Goal: Communication & Community: Share content

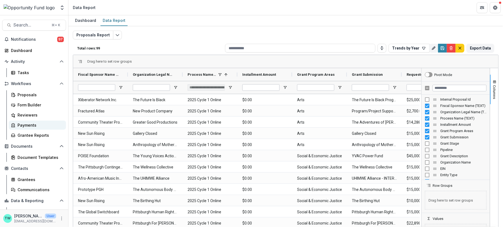
scroll to position [17, 0]
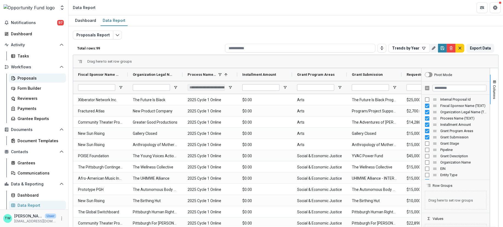
click at [23, 79] on div "Proposals" at bounding box center [40, 78] width 44 height 6
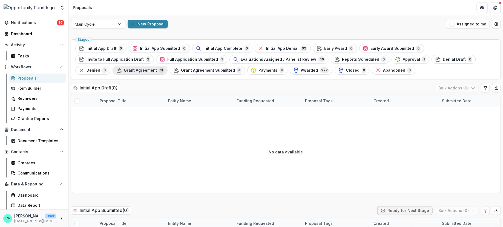
click at [164, 67] on div "Grant Agreement 11" at bounding box center [140, 70] width 48 height 6
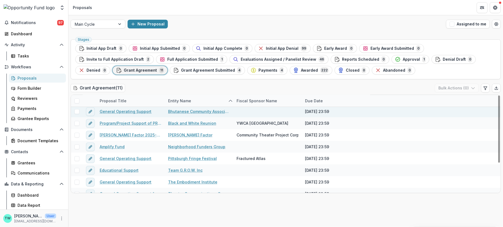
scroll to position [23, 0]
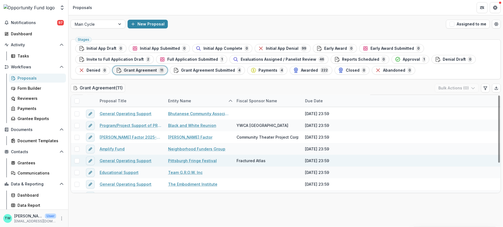
click at [113, 161] on link "General Operating Support" at bounding box center [126, 161] width 52 height 6
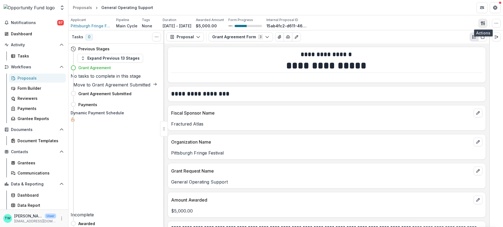
click at [484, 23] on icon "button" at bounding box center [483, 23] width 4 height 4
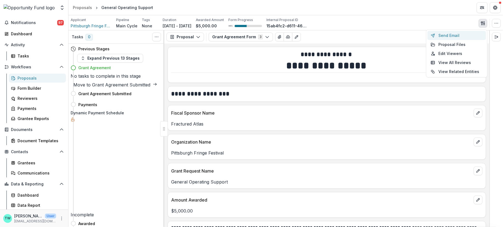
click at [451, 35] on button "Send Email" at bounding box center [457, 35] width 59 height 9
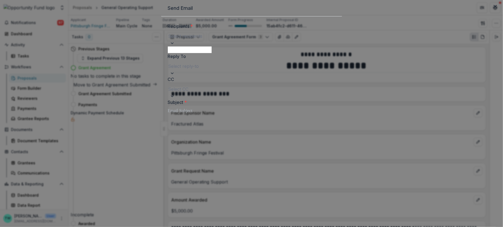
click at [216, 40] on div at bounding box center [252, 36] width 167 height 8
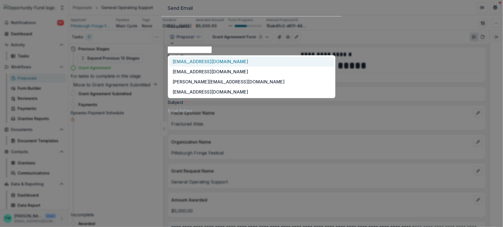
click at [213, 67] on div "[EMAIL_ADDRESS][DOMAIN_NAME]" at bounding box center [251, 62] width 165 height 10
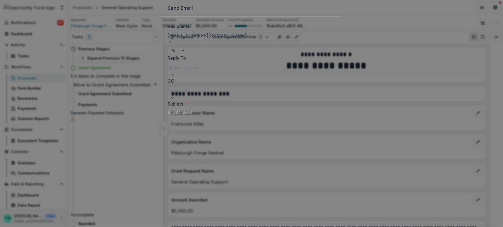
click at [253, 43] on div at bounding box center [291, 39] width 88 height 8
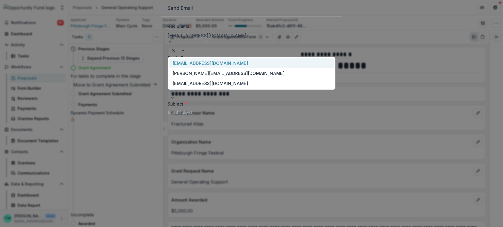
click at [238, 68] on div "[EMAIL_ADDRESS][DOMAIN_NAME]" at bounding box center [251, 63] width 165 height 10
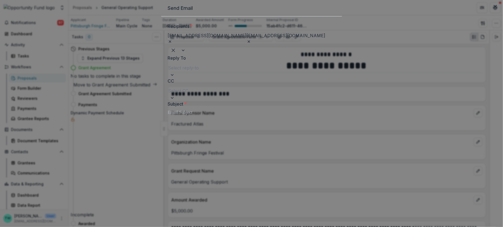
click at [326, 43] on div at bounding box center [330, 39] width 9 height 8
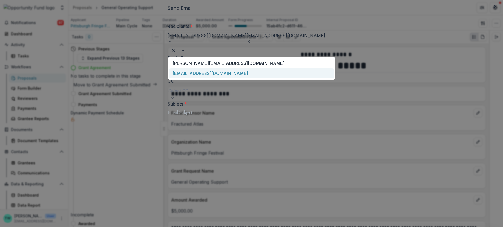
click at [234, 79] on div "[EMAIL_ADDRESS][DOMAIN_NAME]" at bounding box center [251, 74] width 165 height 10
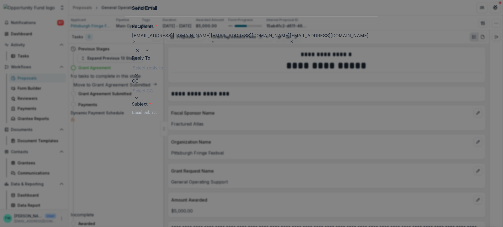
click at [220, 72] on div at bounding box center [252, 68] width 238 height 8
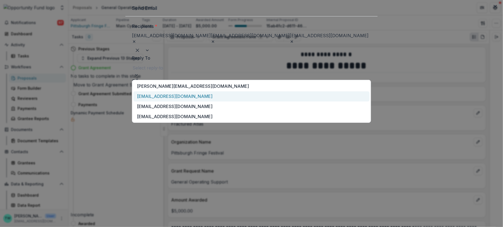
click at [218, 102] on div "[EMAIL_ADDRESS][DOMAIN_NAME]" at bounding box center [251, 97] width 236 height 10
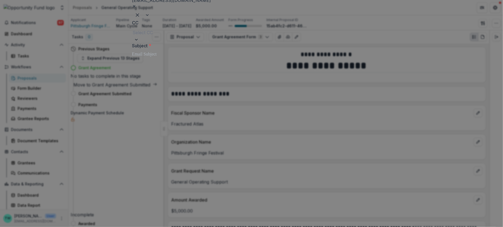
scroll to position [143, 0]
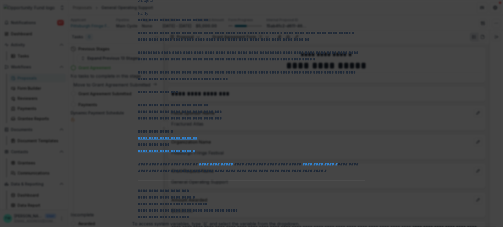
scroll to position [0, 0]
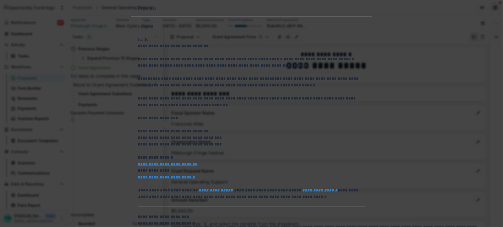
click at [494, 8] on icon "Close" at bounding box center [495, 6] width 3 height 3
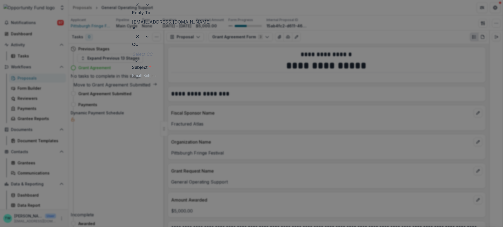
drag, startPoint x: 256, startPoint y: 156, endPoint x: 170, endPoint y: 156, distance: 86.6
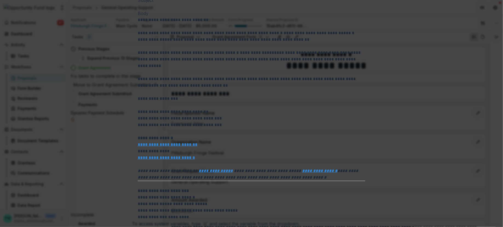
scroll to position [0, 0]
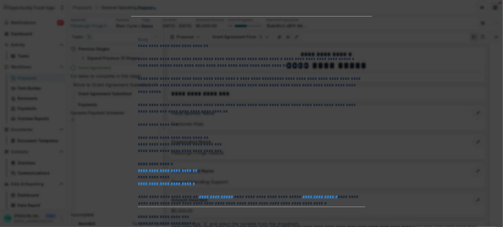
click at [494, 8] on icon "Close" at bounding box center [495, 6] width 3 height 3
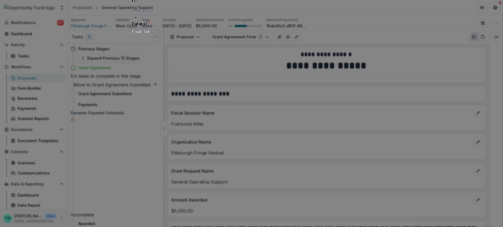
scroll to position [80, 0]
drag, startPoint x: 179, startPoint y: 82, endPoint x: 231, endPoint y: 83, distance: 52.3
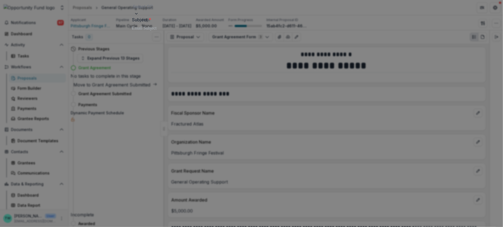
click at [217, 32] on div at bounding box center [251, 28] width 239 height 7
drag, startPoint x: 226, startPoint y: 81, endPoint x: 256, endPoint y: 84, distance: 30.2
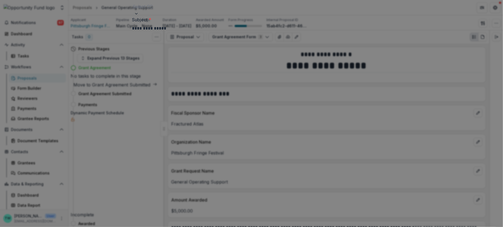
type input "**********"
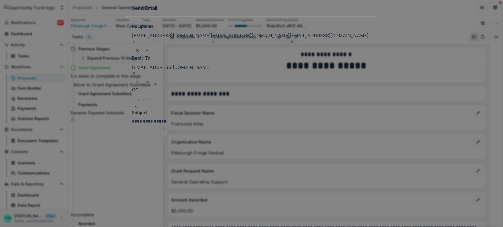
scroll to position [4, 0]
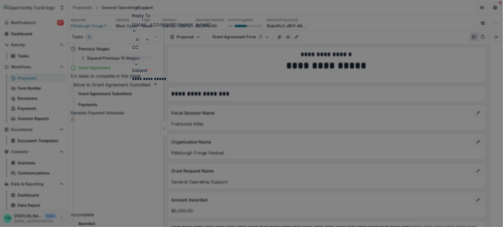
scroll to position [102, 0]
drag, startPoint x: 252, startPoint y: 156, endPoint x: 243, endPoint y: 143, distance: 15.5
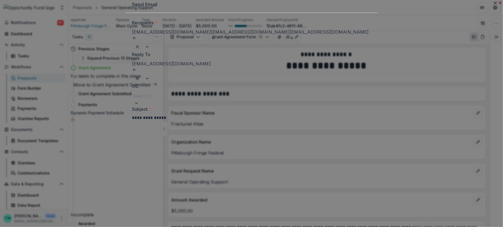
scroll to position [0, 0]
drag, startPoint x: 247, startPoint y: 175, endPoint x: 227, endPoint y: 176, distance: 19.5
click at [236, 104] on div at bounding box center [252, 100] width 238 height 8
click at [227, 102] on div at bounding box center [252, 100] width 238 height 8
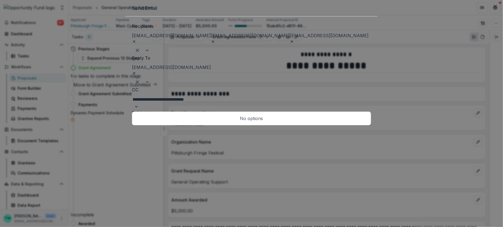
type input "**********"
click at [264, 92] on label "CC" at bounding box center [250, 90] width 236 height 7
click at [207, 96] on input "CC" at bounding box center [170, 99] width 75 height 7
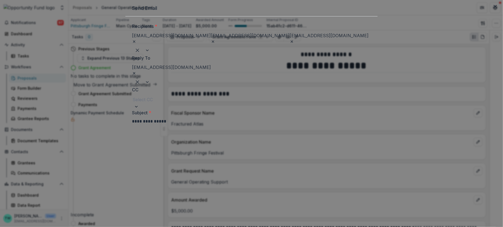
click at [229, 104] on div at bounding box center [252, 100] width 238 height 8
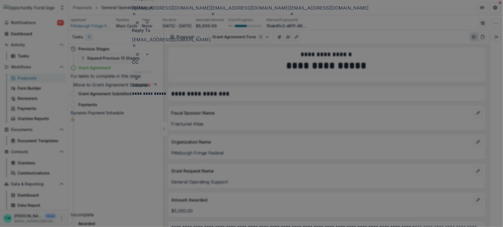
scroll to position [27, 0]
drag, startPoint x: 269, startPoint y: 186, endPoint x: 191, endPoint y: 193, distance: 77.6
drag, startPoint x: 184, startPoint y: 179, endPoint x: 229, endPoint y: 178, distance: 45.2
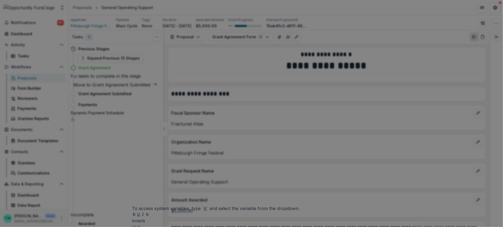
scroll to position [161, 0]
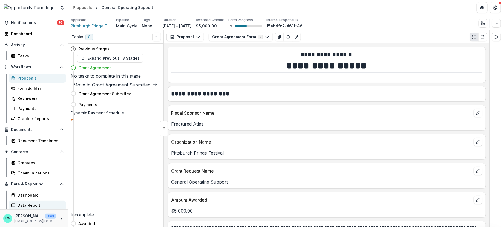
click at [36, 207] on div "Data Report" at bounding box center [40, 206] width 44 height 6
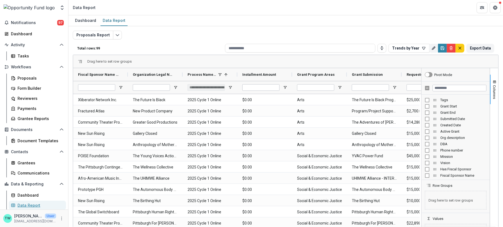
scroll to position [125, 0]
click at [447, 88] on input "Filter Columns Input" at bounding box center [460, 88] width 54 height 7
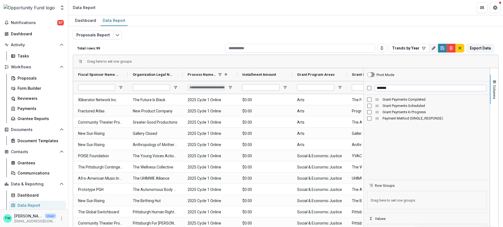
drag, startPoint x: 386, startPoint y: 133, endPoint x: 362, endPoint y: 132, distance: 24.2
click at [363, 132] on div at bounding box center [363, 157] width 1 height 178
click at [325, 33] on div "Proposals Report Total rows: 99 Trends by Year Personal Filters Team Filters Te…" at bounding box center [286, 132] width 426 height 203
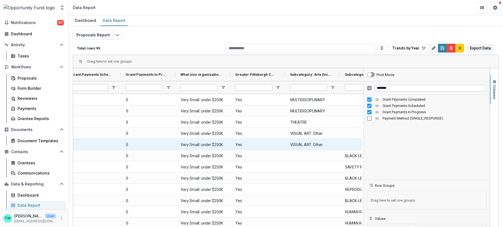
scroll to position [0, 427]
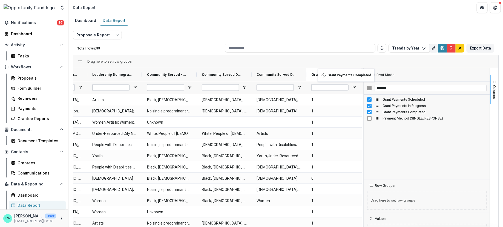
drag, startPoint x: 199, startPoint y: 73, endPoint x: 321, endPoint y: 72, distance: 121.9
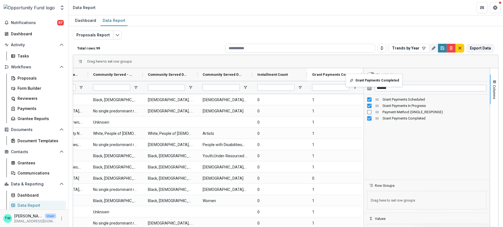
drag, startPoint x: 298, startPoint y: 74, endPoint x: 349, endPoint y: 77, distance: 51.3
drag, startPoint x: 259, startPoint y: 74, endPoint x: 345, endPoint y: 72, distance: 86.3
drag, startPoint x: 236, startPoint y: 74, endPoint x: 346, endPoint y: 72, distance: 109.6
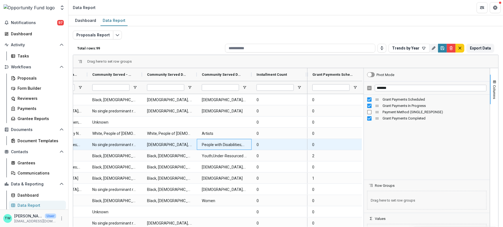
click at [245, 145] on \(TEXT\)-26578 "People with Disabilities;Artists; People with Disabilities;Artists" at bounding box center [224, 144] width 45 height 11
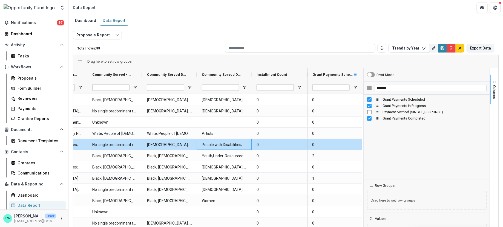
click at [355, 75] on span at bounding box center [355, 75] width 4 height 4
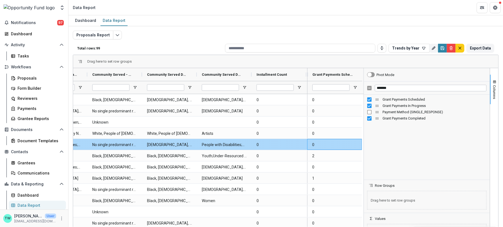
click at [322, 146] on Scheduled-26650 "0" at bounding box center [334, 144] width 45 height 11
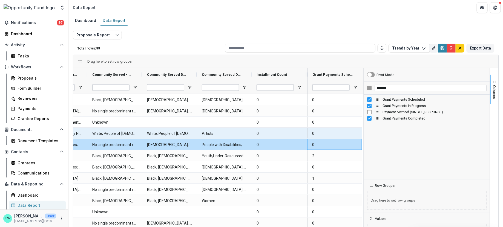
click at [294, 136] on Count-26601 "0" at bounding box center [279, 133] width 45 height 11
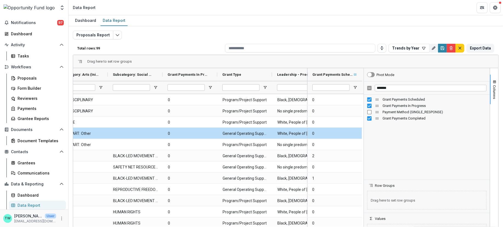
click at [355, 75] on span at bounding box center [355, 75] width 4 height 4
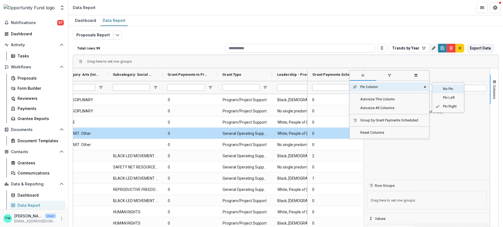
click at [449, 86] on span "No Pin" at bounding box center [450, 89] width 21 height 9
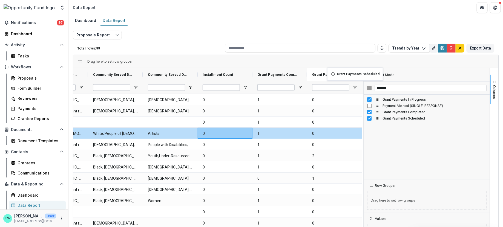
drag, startPoint x: 256, startPoint y: 72, endPoint x: 330, endPoint y: 71, distance: 74.0
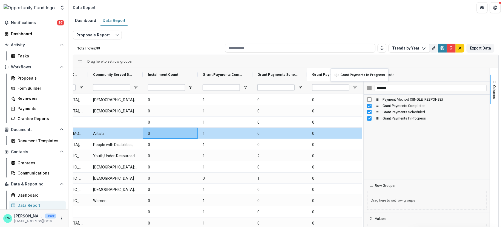
drag, startPoint x: 292, startPoint y: 73, endPoint x: 334, endPoint y: 72, distance: 41.4
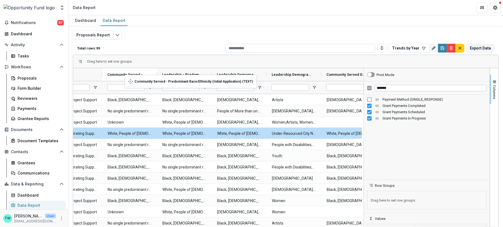
drag, startPoint x: 315, startPoint y: 73, endPoint x: 128, endPoint y: 78, distance: 187.5
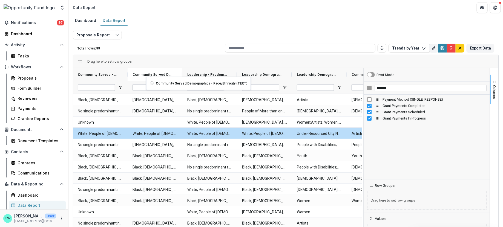
drag, startPoint x: 340, startPoint y: 74, endPoint x: 149, endPoint y: 80, distance: 190.8
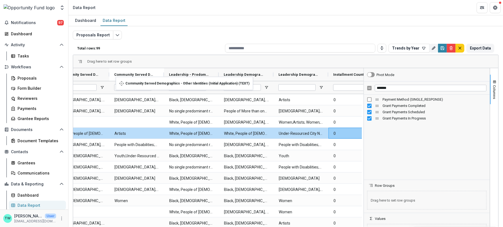
drag, startPoint x: 321, startPoint y: 74, endPoint x: 119, endPoint y: 80, distance: 202.9
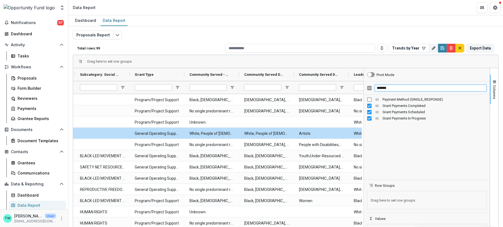
click at [386, 88] on input "*******" at bounding box center [431, 88] width 112 height 7
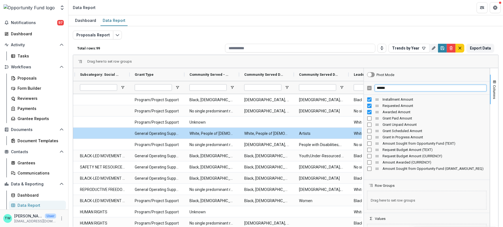
type input "******"
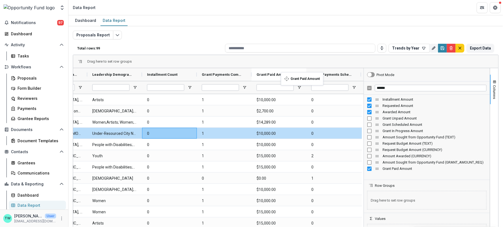
drag, startPoint x: 178, startPoint y: 74, endPoint x: 284, endPoint y: 76, distance: 105.5
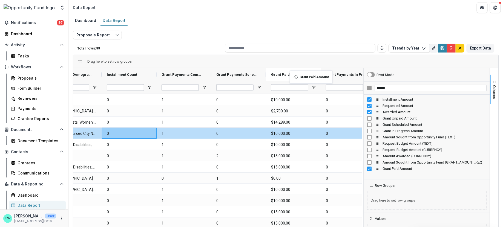
drag, startPoint x: 259, startPoint y: 74, endPoint x: 293, endPoint y: 74, distance: 34.0
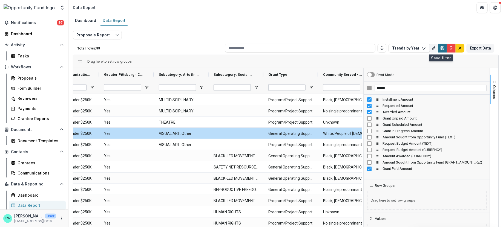
click at [441, 47] on icon "Save" at bounding box center [443, 48] width 4 height 4
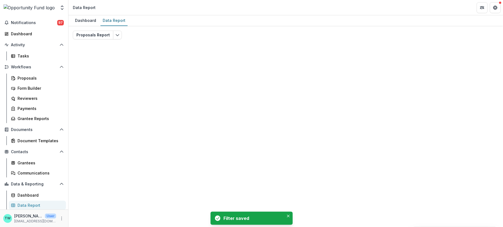
type input "**********"
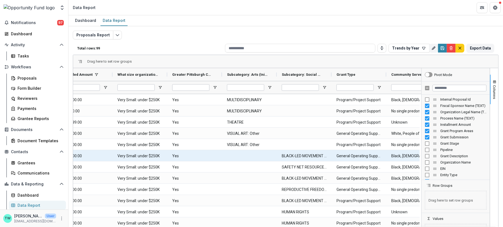
scroll to position [0, 407]
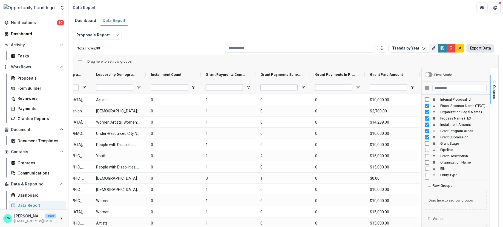
click at [480, 46] on button "Export Data" at bounding box center [481, 48] width 28 height 9
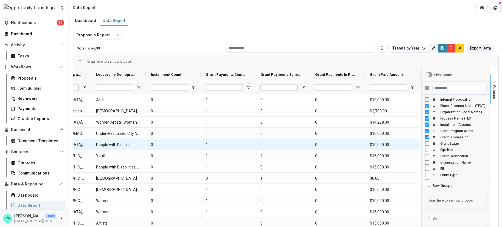
click at [236, 18] on div "Dashboard Data Report" at bounding box center [286, 20] width 435 height 11
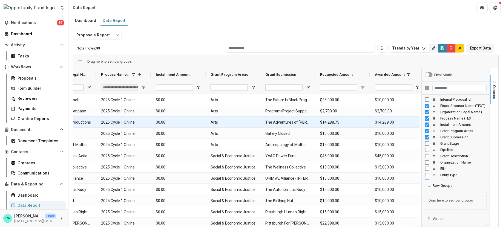
scroll to position [0, 0]
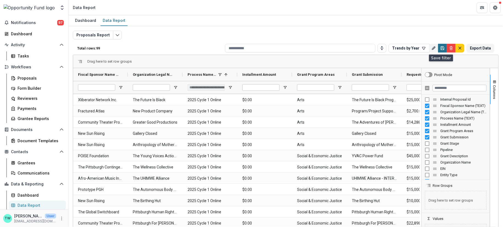
click at [442, 49] on icon "Save" at bounding box center [443, 49] width 2 height 1
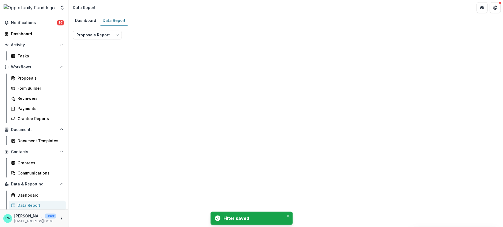
type input "**********"
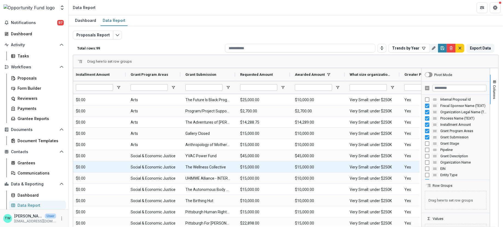
scroll to position [0, 177]
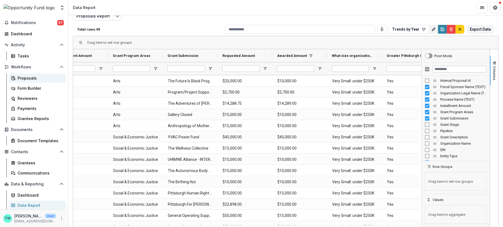
click at [27, 78] on div "Proposals" at bounding box center [40, 78] width 44 height 6
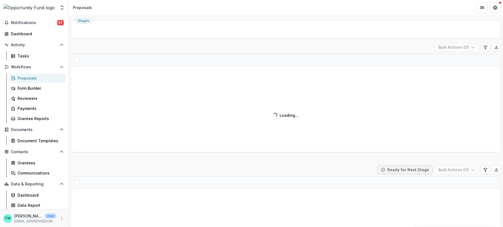
scroll to position [6, 0]
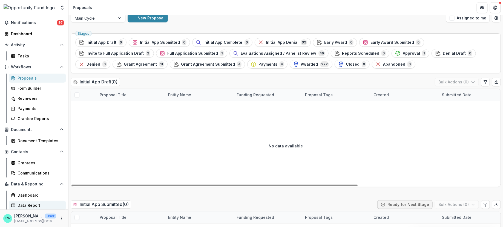
click at [28, 206] on div "Data Report" at bounding box center [40, 206] width 44 height 6
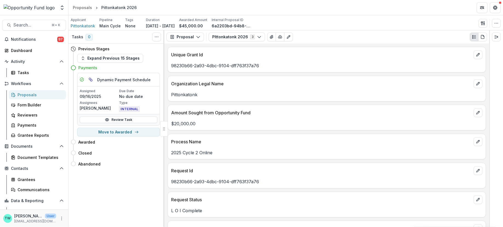
scroll to position [758, 0]
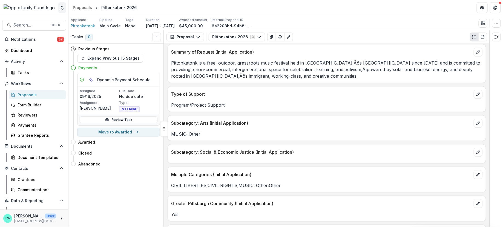
click at [61, 8] on icon "Open entity switcher" at bounding box center [61, 7] width 5 height 5
click at [43, 23] on link "Admin Settings" at bounding box center [34, 21] width 66 height 9
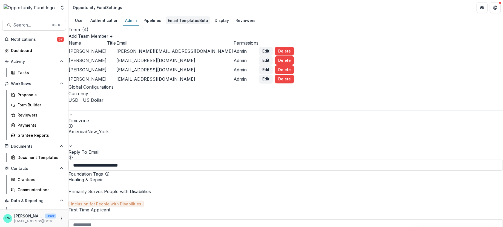
click at [185, 20] on div "Email Templates Beta" at bounding box center [188, 20] width 45 height 8
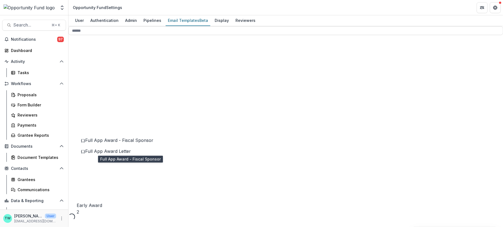
click at [112, 143] on span "Full App Award - Fiscal Sponsor" at bounding box center [119, 140] width 68 height 5
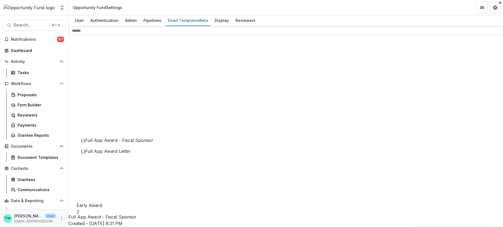
drag, startPoint x: 269, startPoint y: 183, endPoint x: 223, endPoint y: 100, distance: 94.9
copy div "**********"
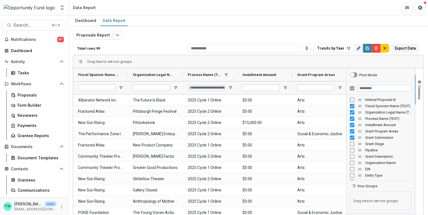
scroll to position [27, 0]
